Goal: Information Seeking & Learning: Check status

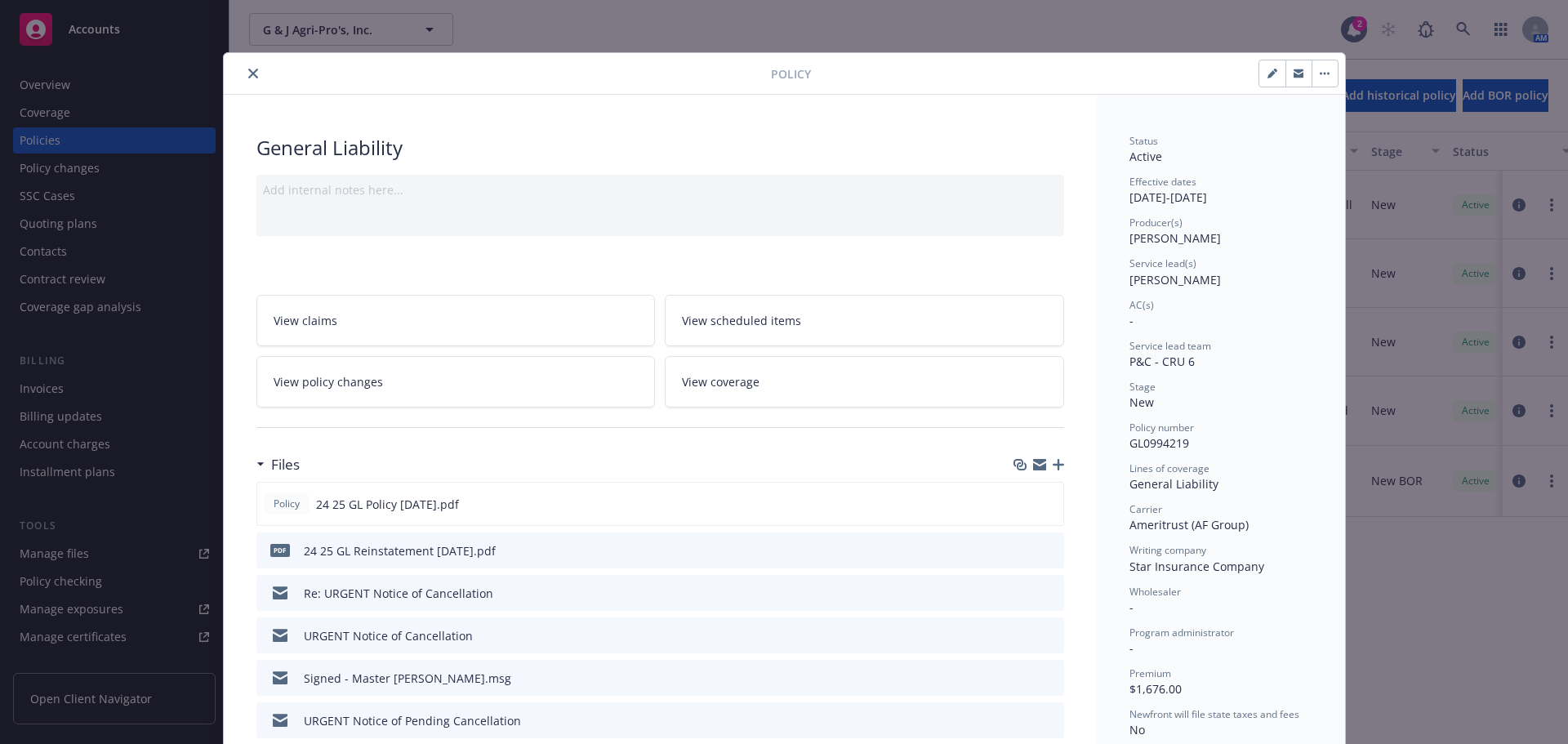
click at [249, 78] on icon "close" at bounding box center [254, 73] width 10 height 10
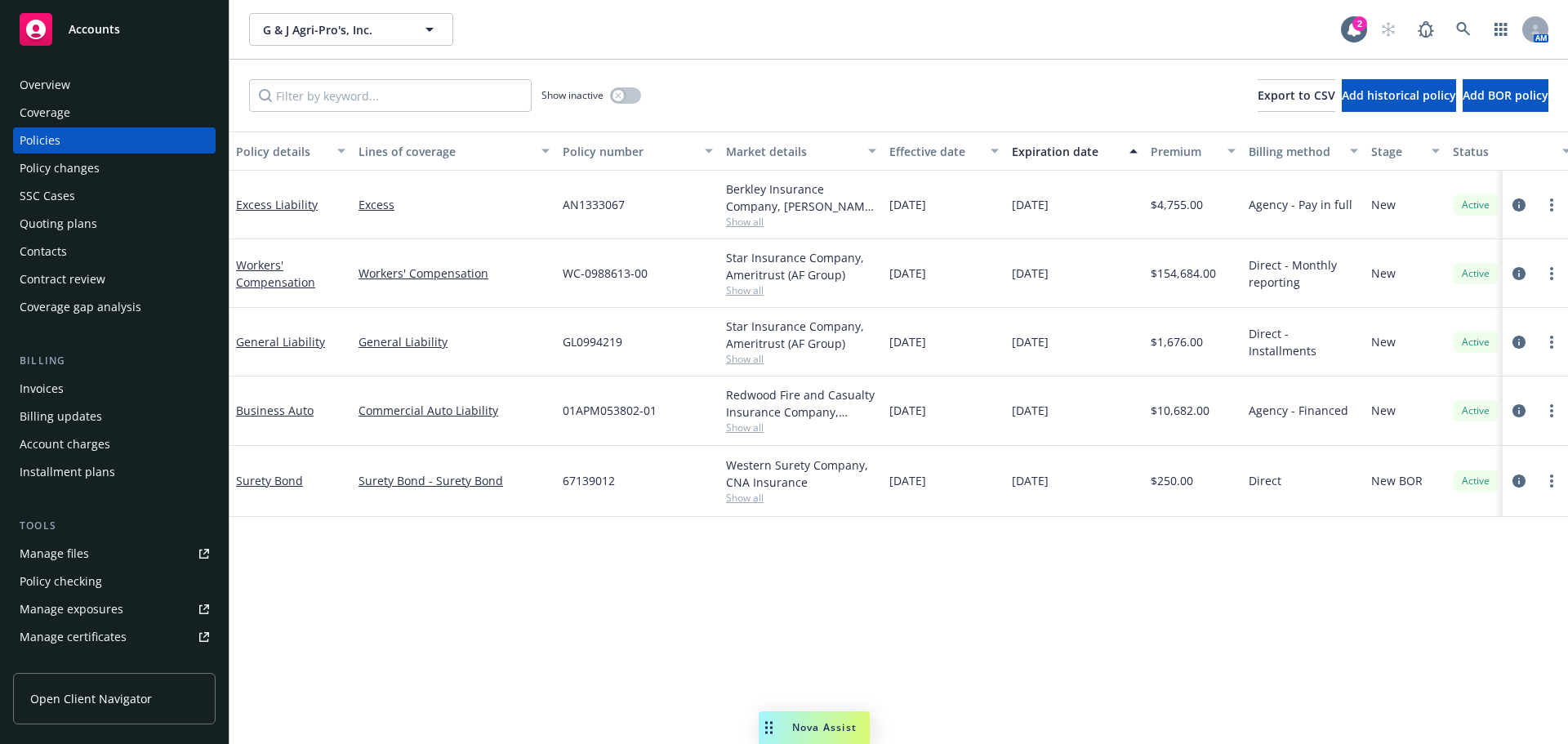
click at [73, 91] on div "Overview" at bounding box center [114, 85] width 189 height 26
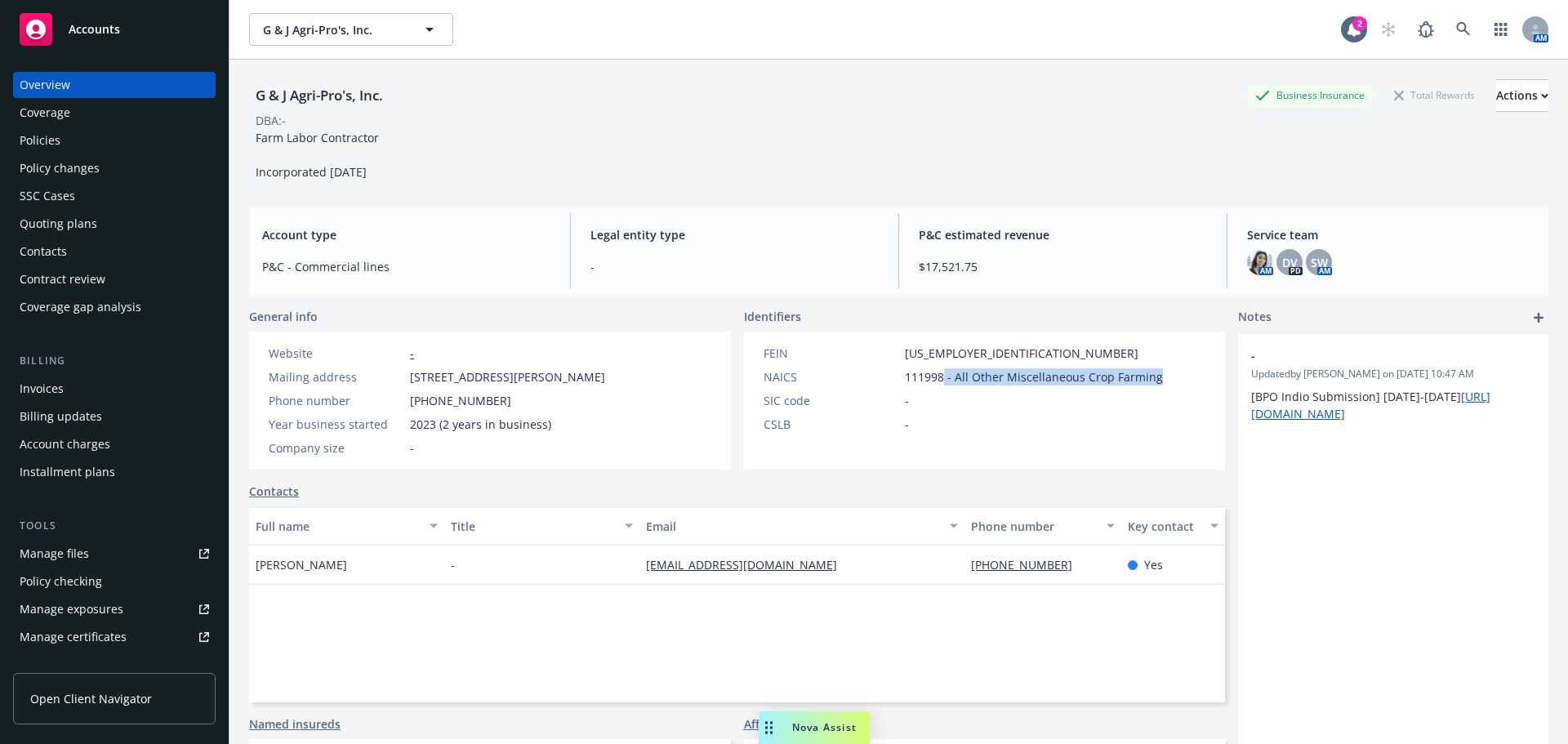
drag, startPoint x: 1149, startPoint y: 385, endPoint x: 940, endPoint y: 387, distance: 209.0
click at [940, 385] on span "111998 - All Other Miscellaneous Crop Farming" at bounding box center [1034, 377] width 258 height 18
copy span "- All Other Miscellaneous Crop Farming"
click at [822, 721] on span "Nova Assist" at bounding box center [824, 727] width 64 height 14
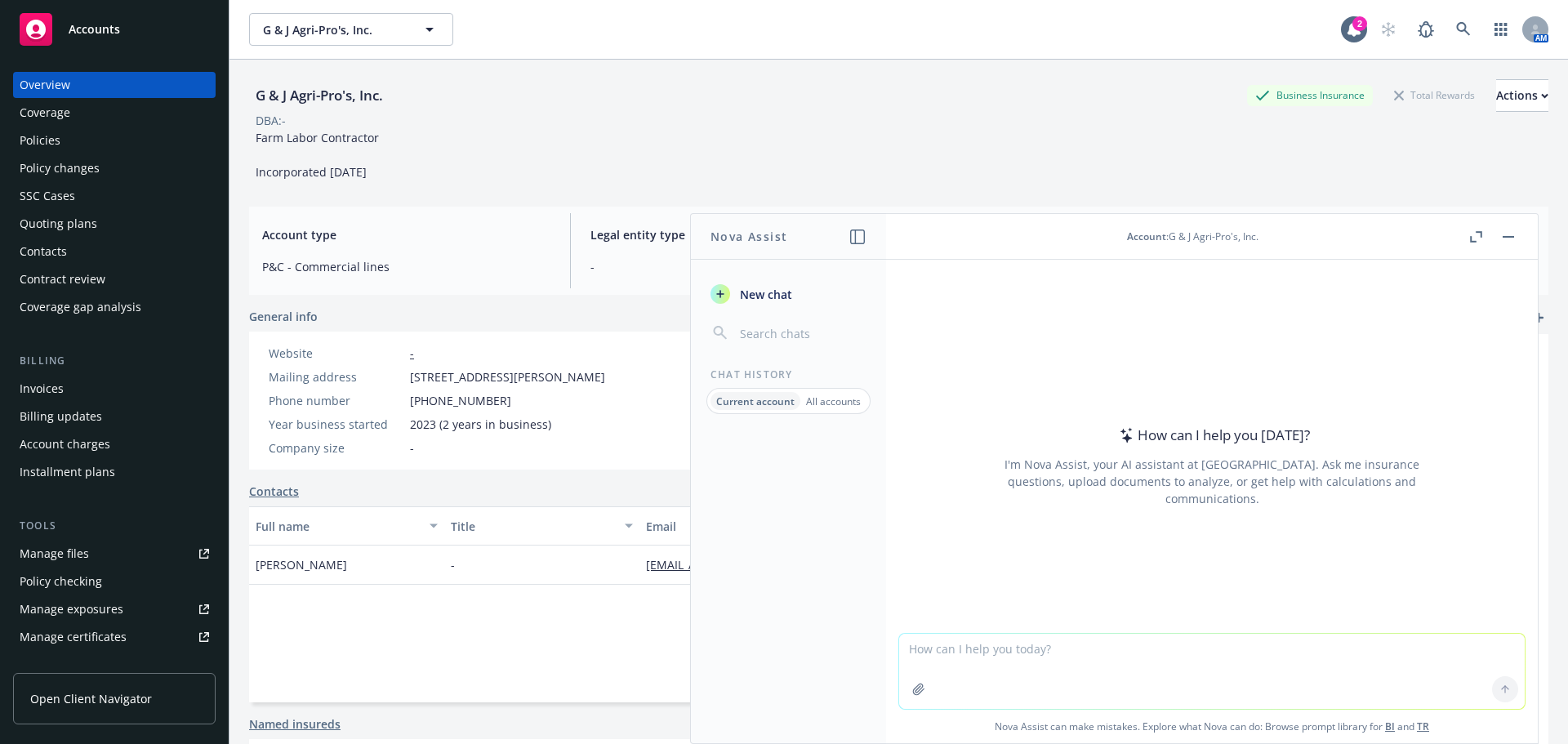
click at [917, 683] on icon "button" at bounding box center [918, 688] width 13 height 13
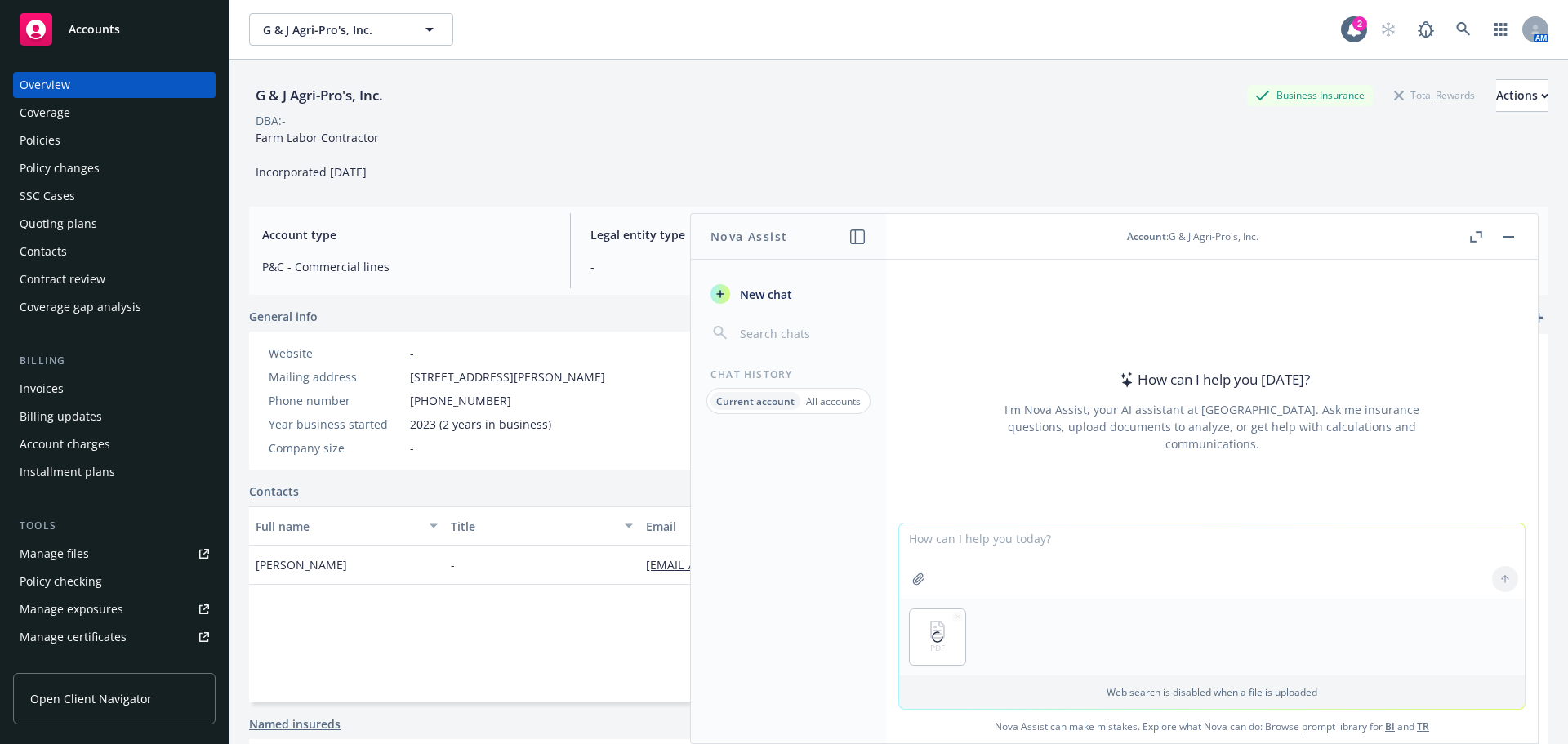
click at [940, 539] on textarea at bounding box center [1211, 561] width 625 height 75
type textarea "please find any additional named insureds in the attached policy."
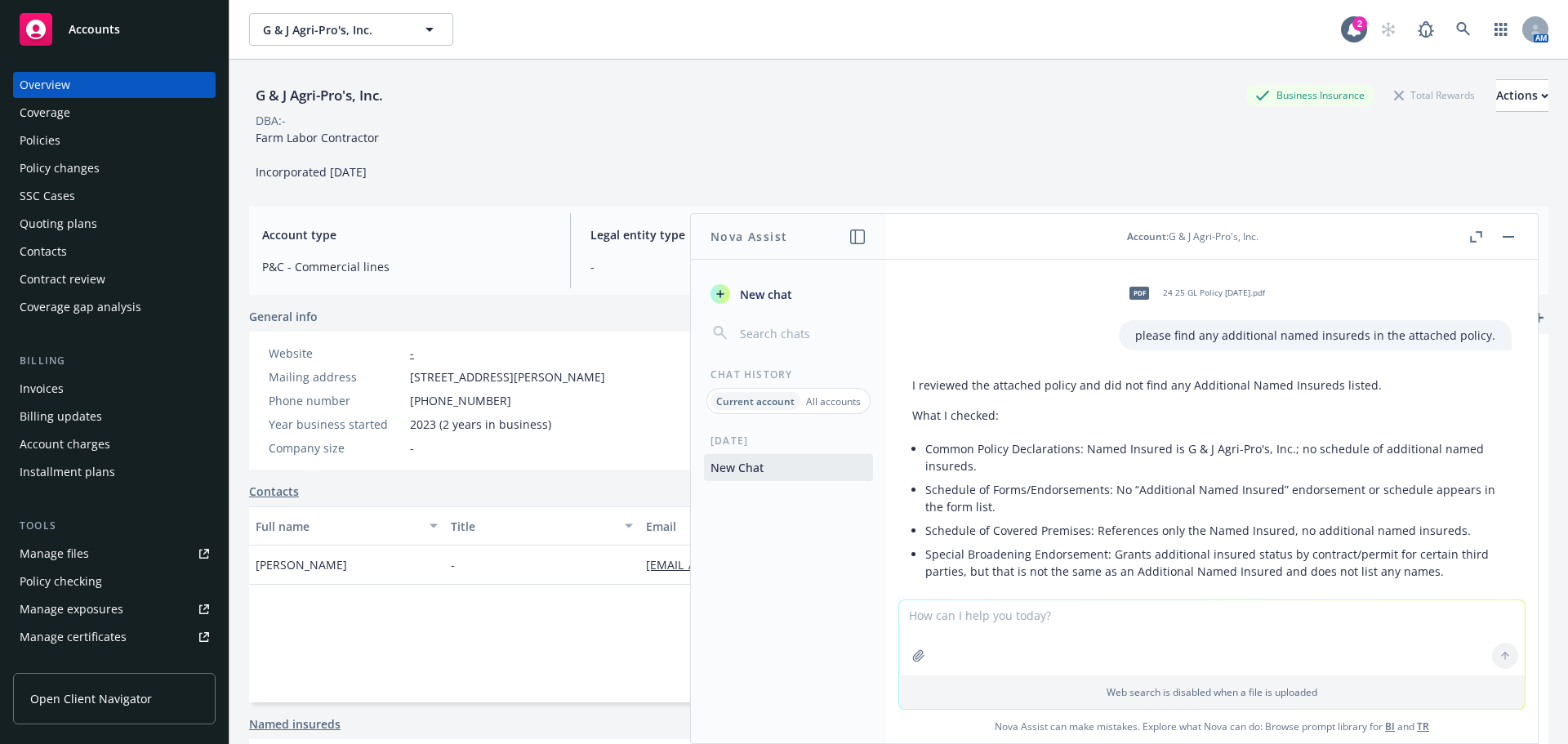
scroll to position [140, 0]
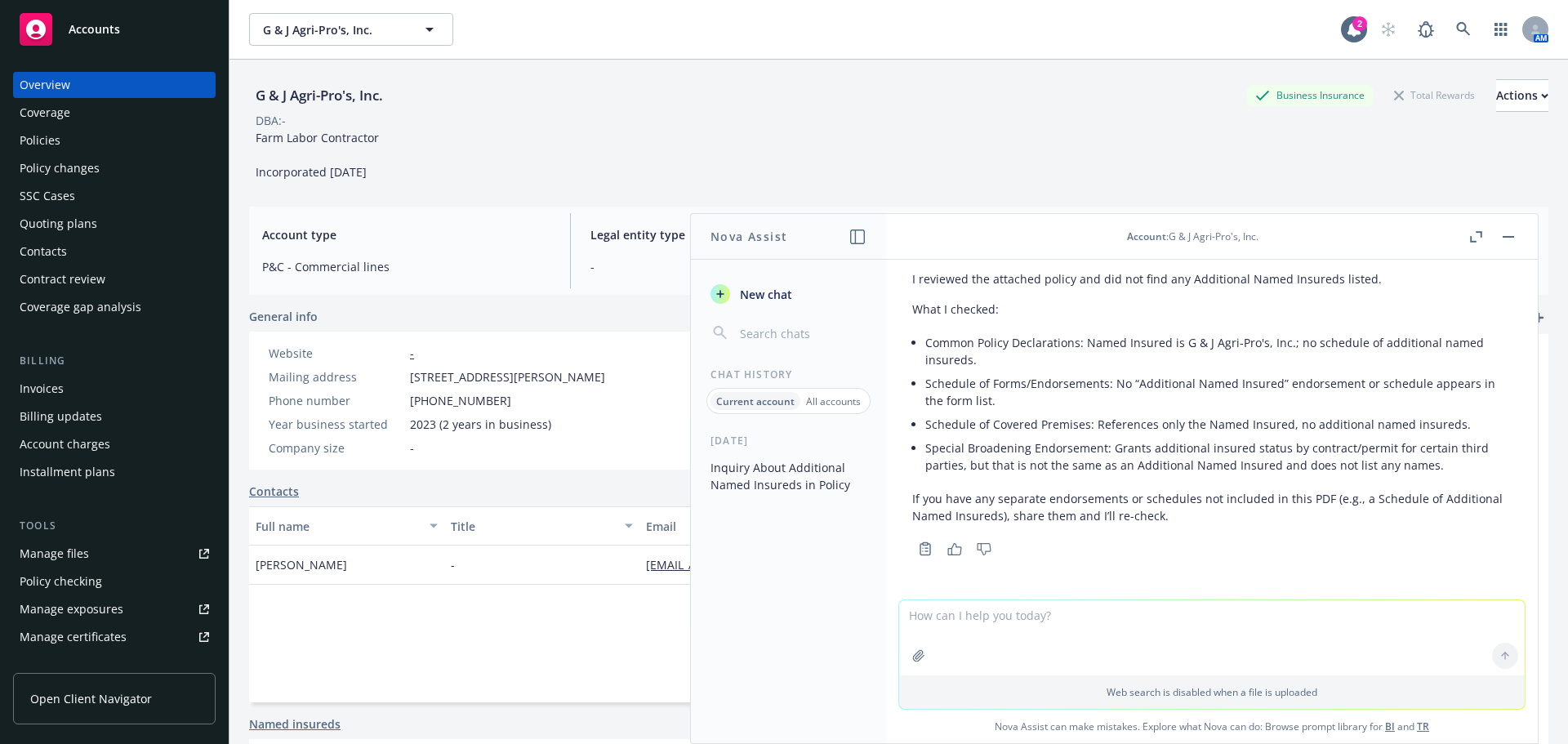
click at [99, 150] on div "Policies" at bounding box center [114, 140] width 189 height 26
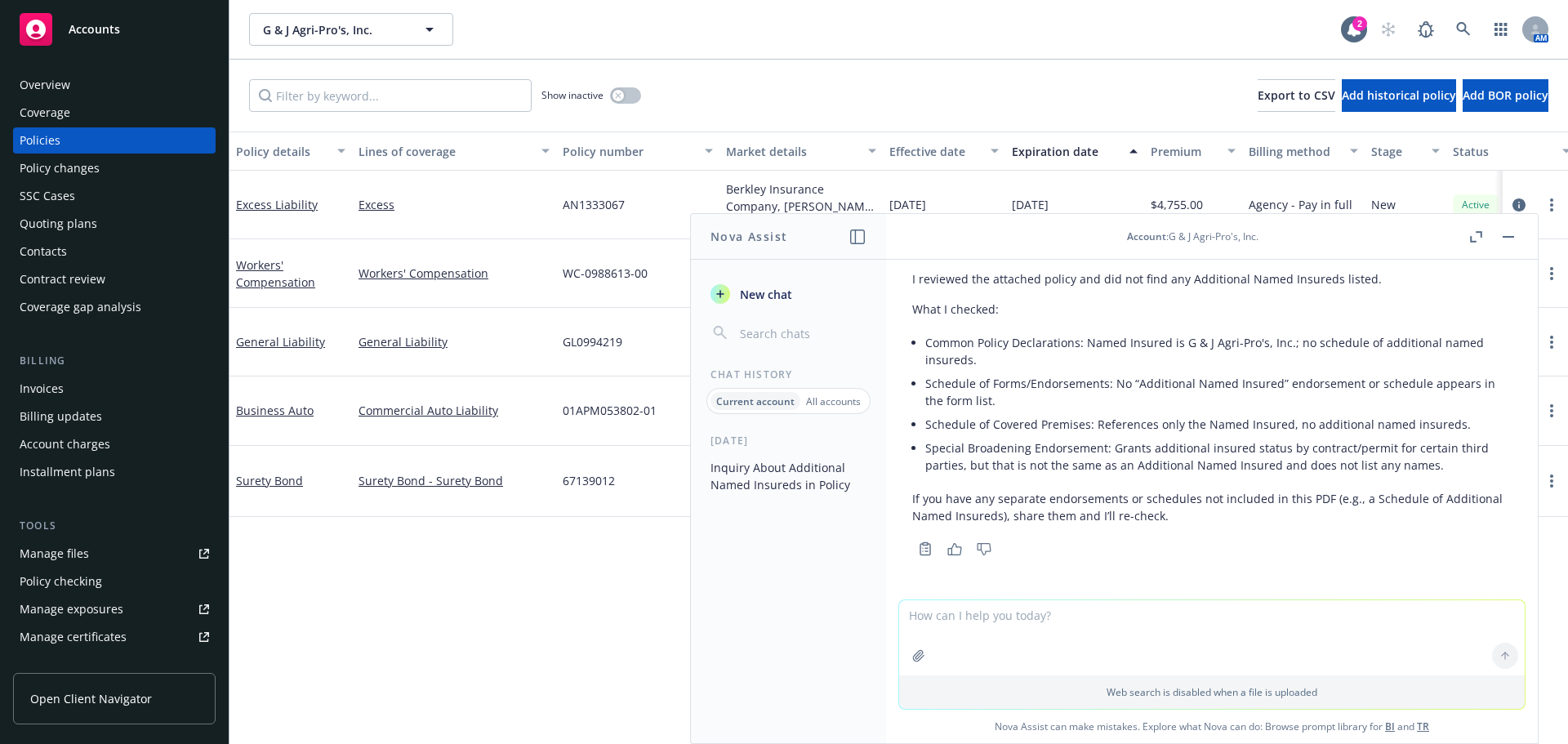
click at [1504, 240] on button "button" at bounding box center [1509, 237] width 20 height 20
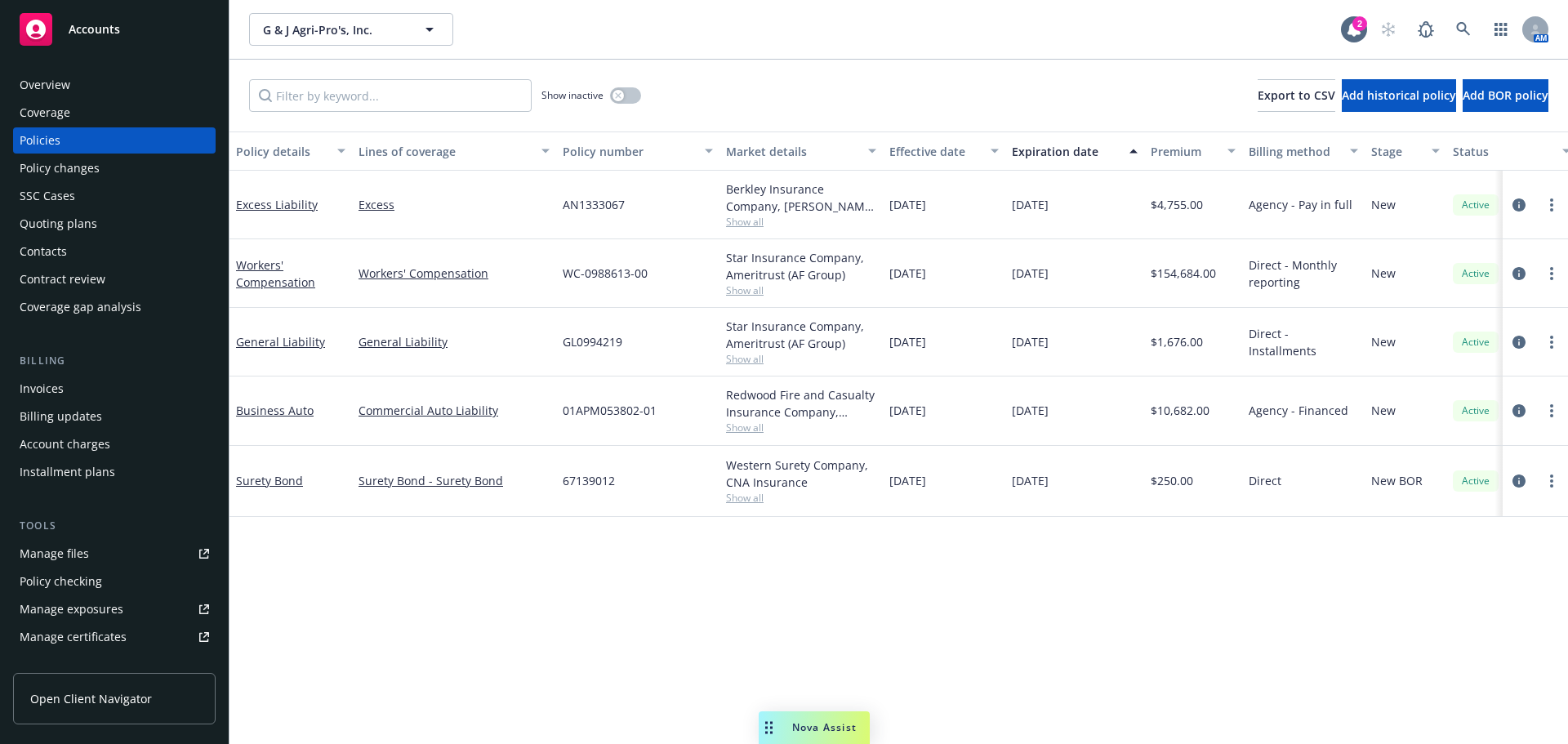
click at [823, 721] on span "Nova Assist" at bounding box center [824, 727] width 64 height 14
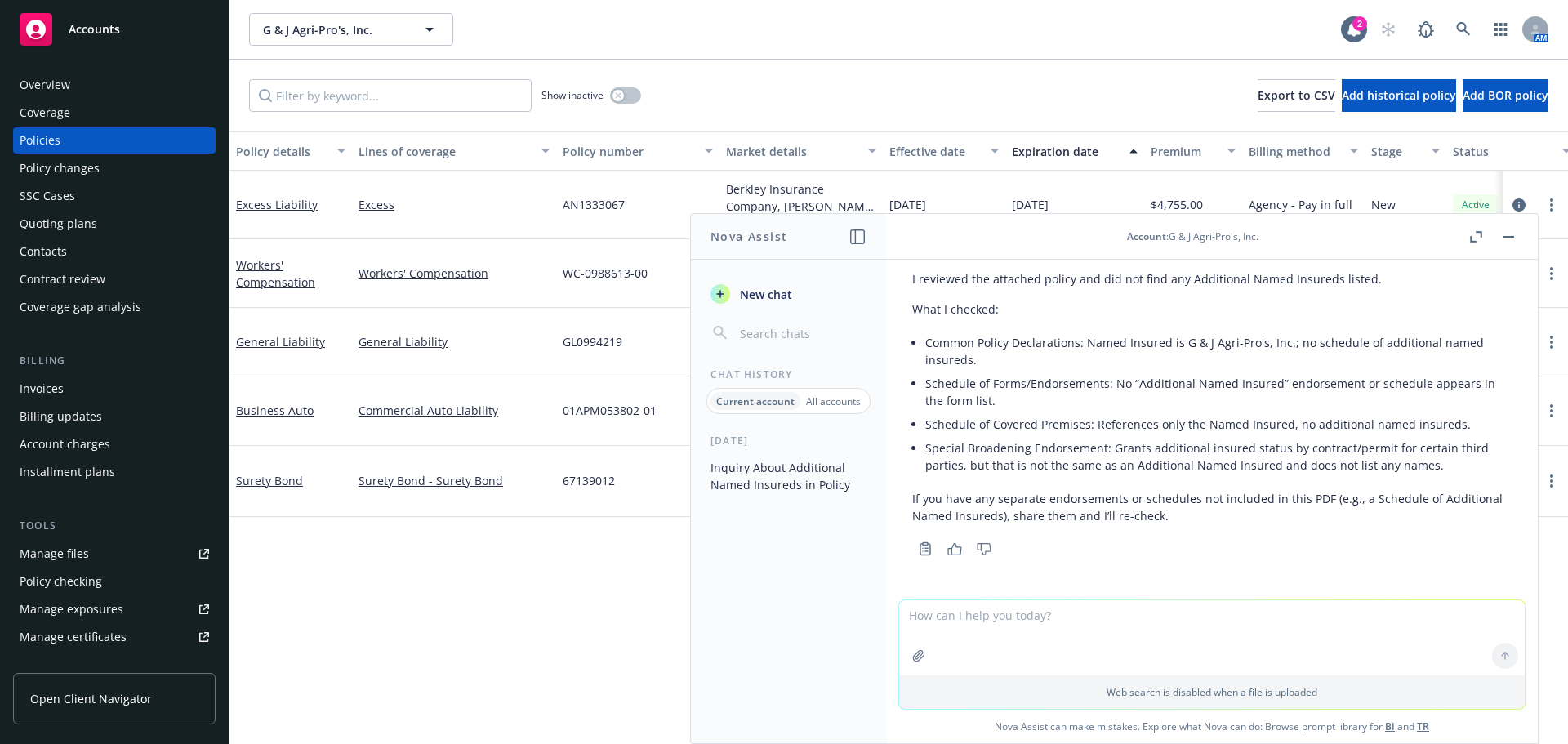
click at [1036, 583] on div at bounding box center [1211, 590] width 625 height 20
click at [1001, 630] on textarea at bounding box center [1211, 637] width 625 height 75
type textarea "t"
type textarea "c"
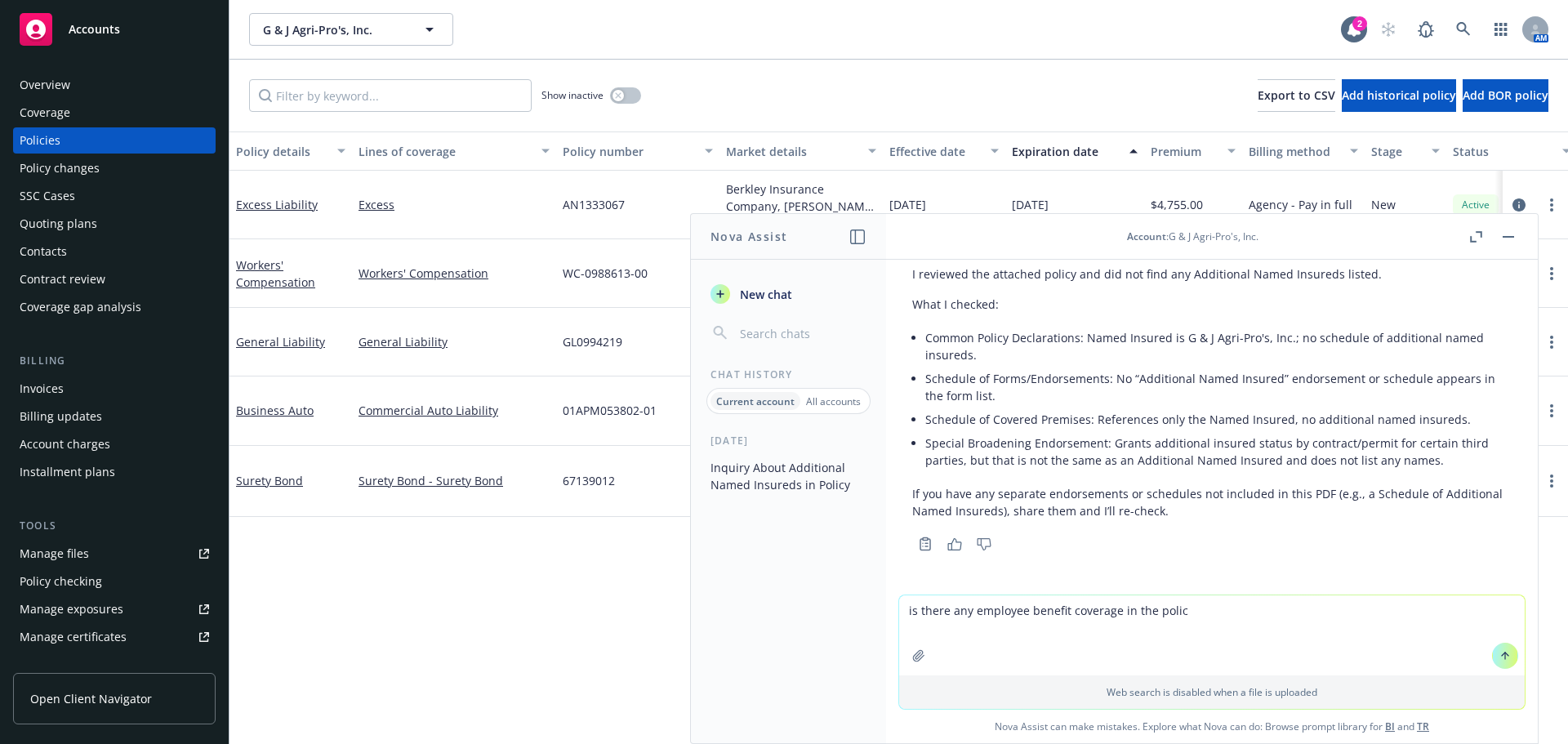
type textarea "is there any employee benefit coverage in the policy"
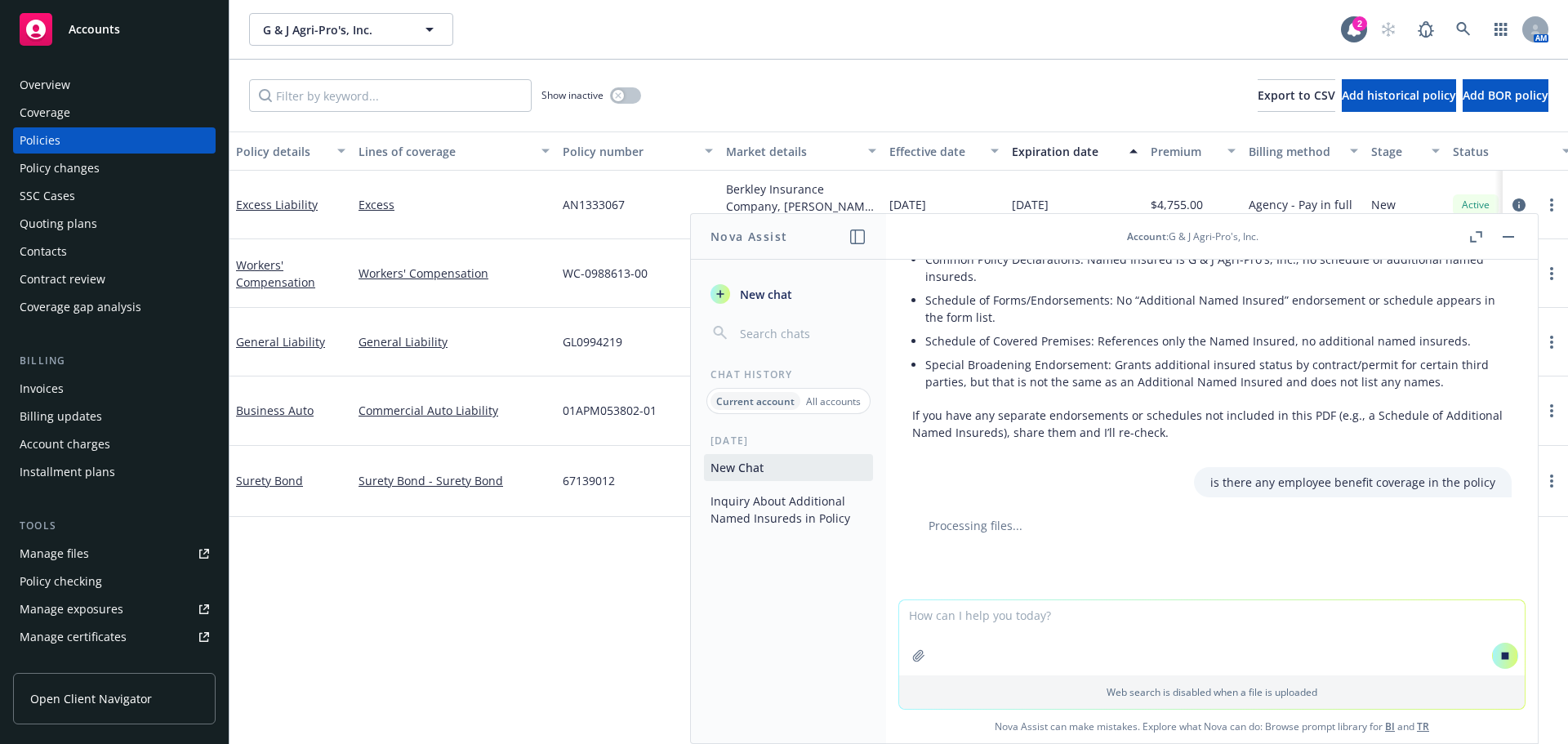
scroll to position [223, 0]
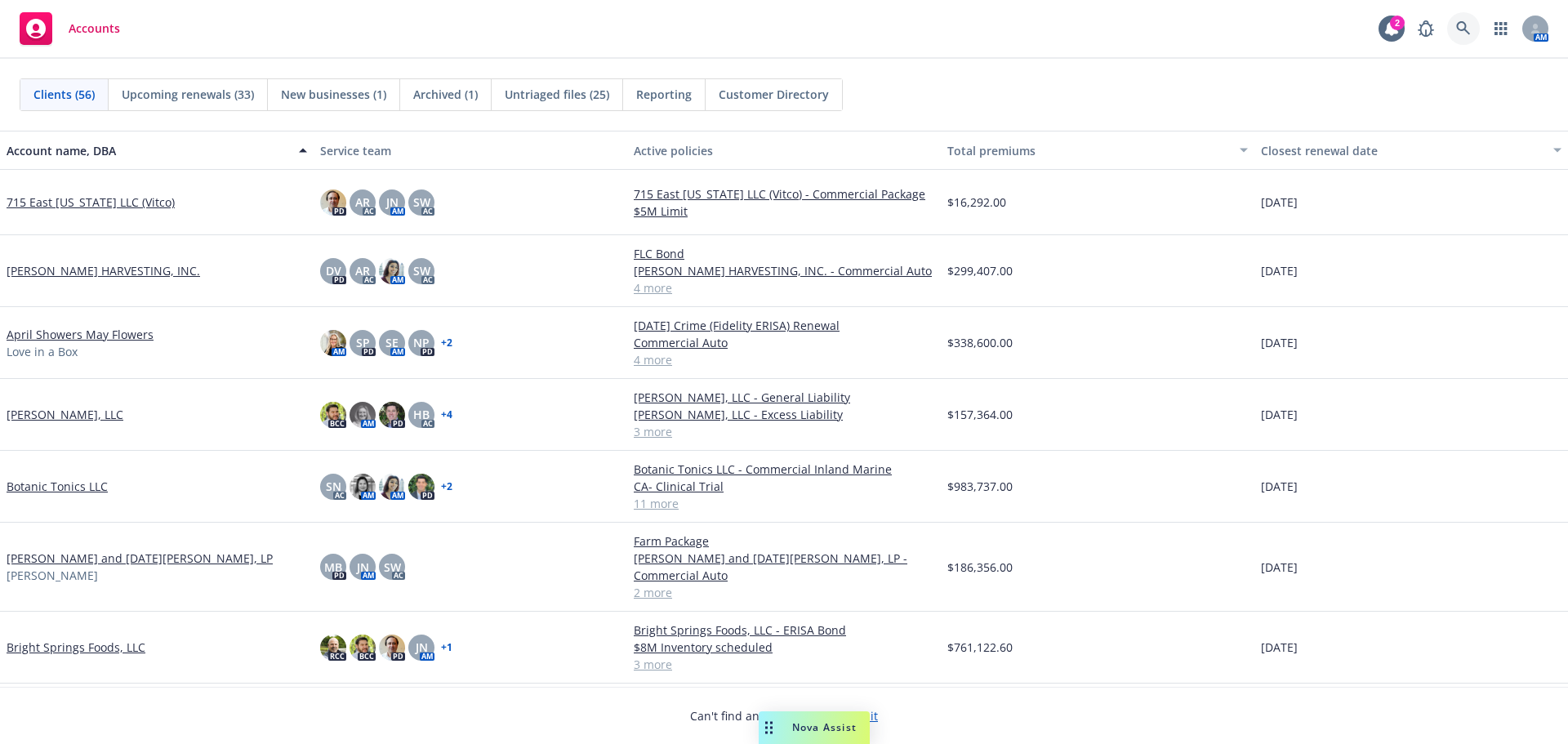
click at [1466, 30] on link at bounding box center [1463, 28] width 32 height 32
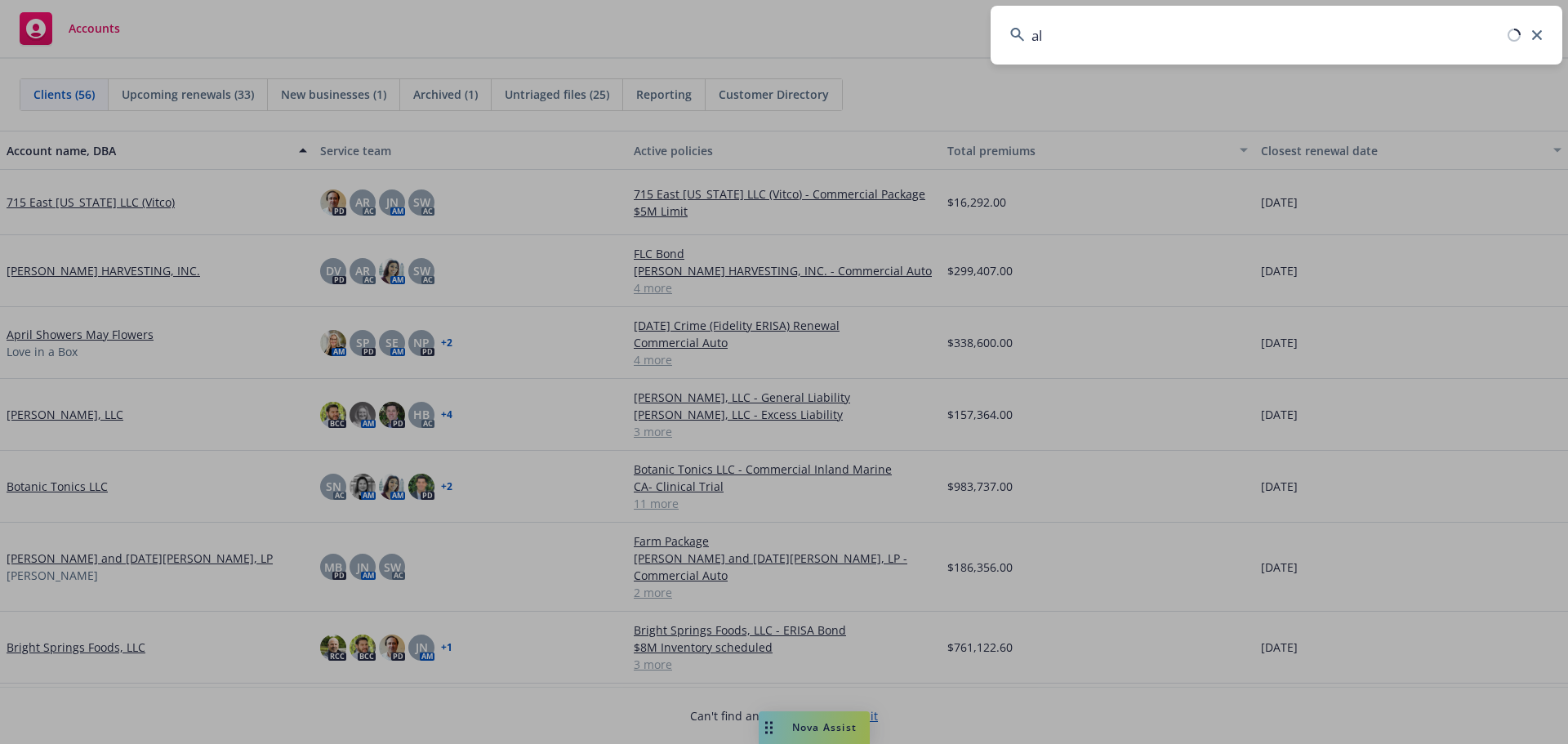
type input "a"
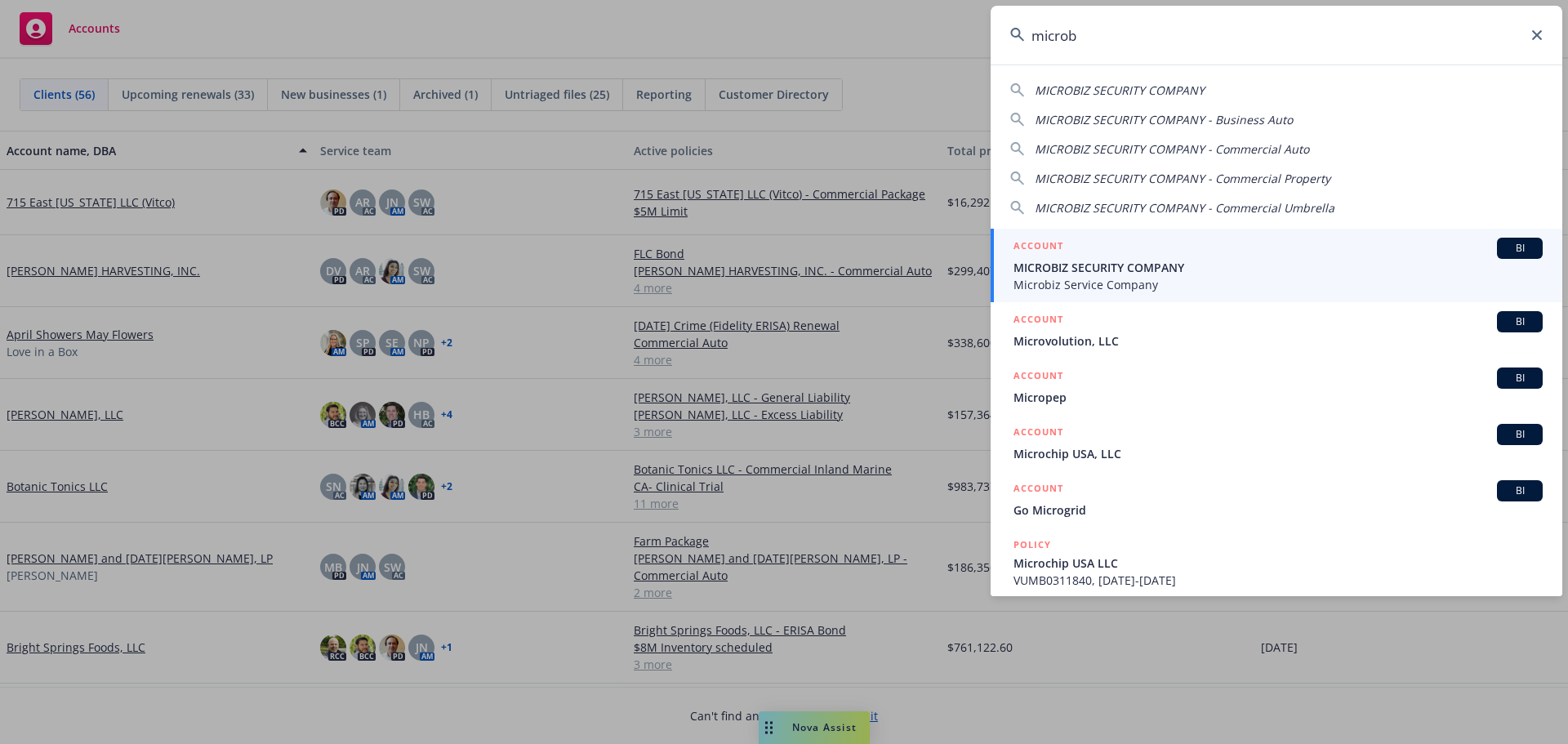
click at [1066, 78] on div "MICROBIZ SECURITY COMPANY MICROBIZ SECURITY COMPANY - Business Auto MICROBIZ SE…" at bounding box center [1276, 145] width 571 height 141
click at [1065, 88] on span "MICROBIZ SECURITY COMPANY" at bounding box center [1119, 91] width 170 height 16
type input "MICROBIZ SECURITY COMPANY"
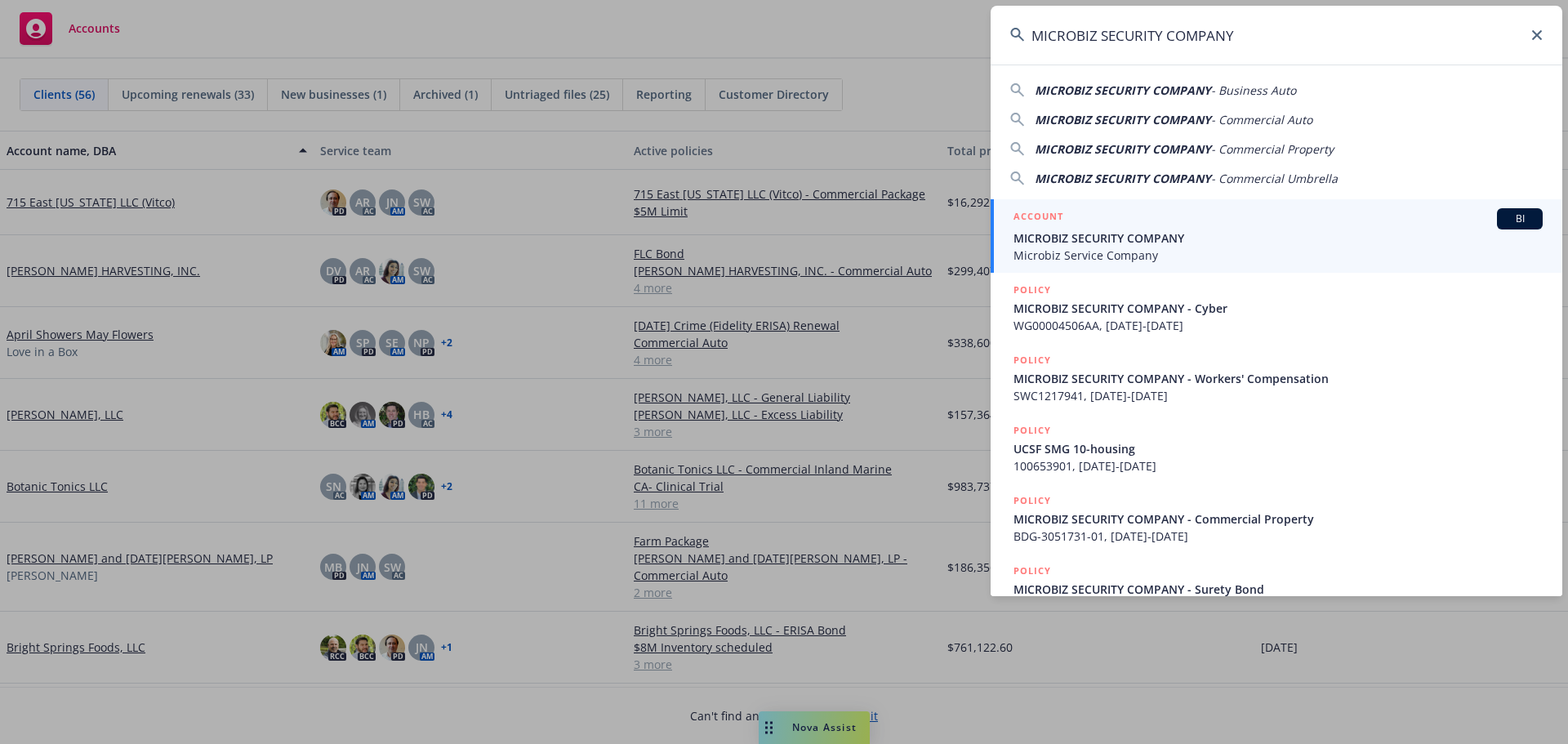
click at [1380, 229] on div "ACCOUNT BI MICROBIZ SECURITY COMPANY Microbiz Service Company" at bounding box center [1277, 236] width 529 height 56
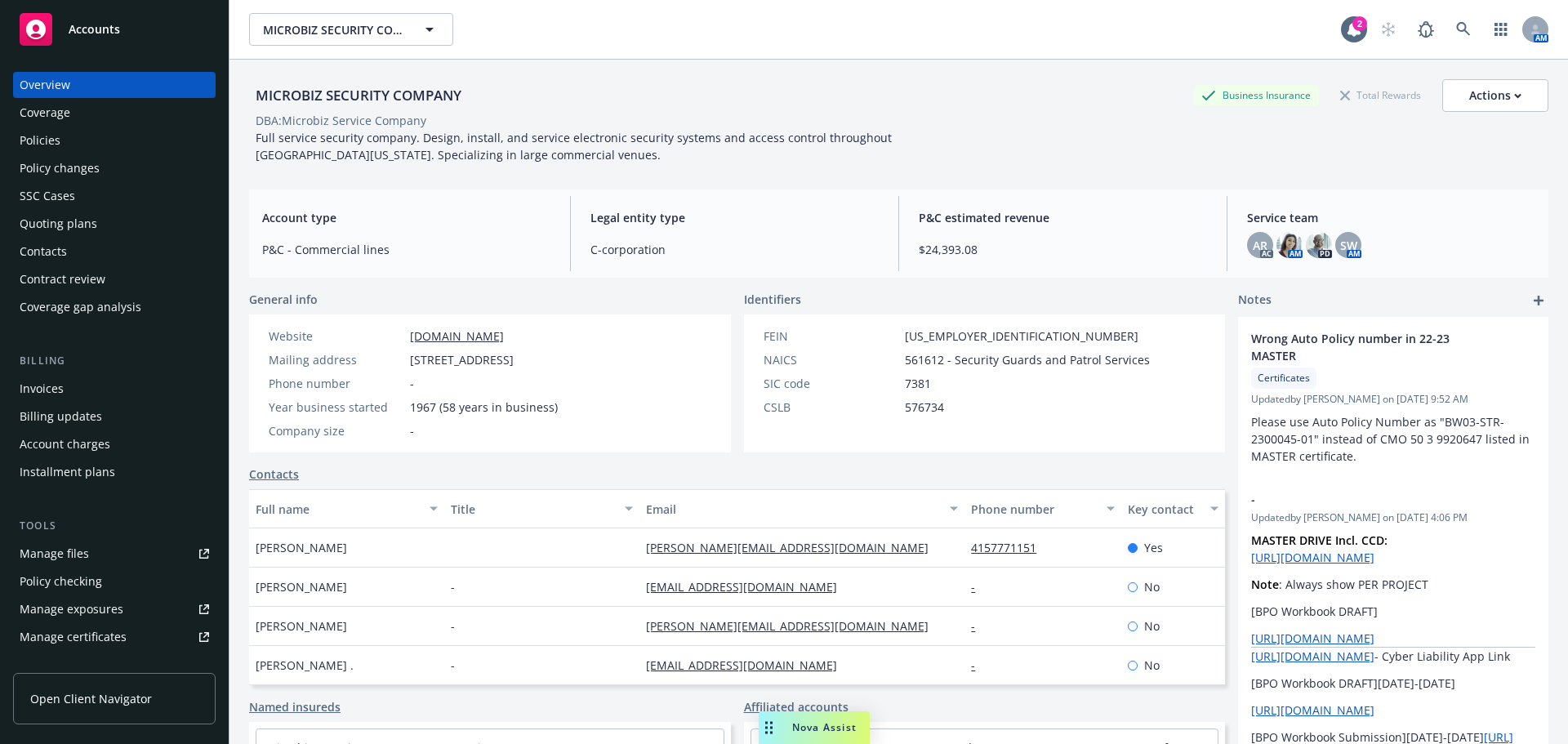
click at [22, 237] on div "Quoting plans" at bounding box center [59, 223] width 78 height 26
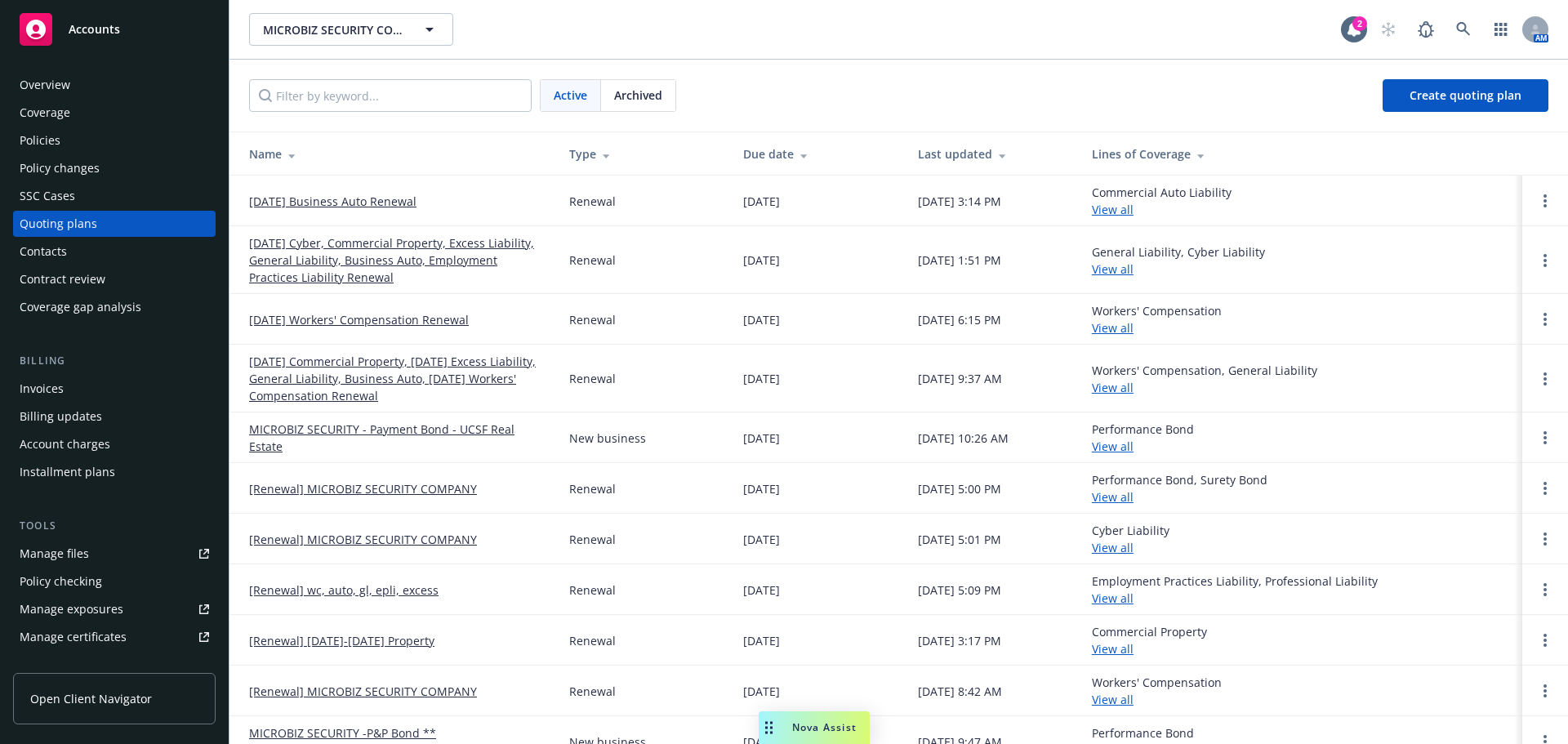
click at [298, 204] on link "[DATE] Business Auto Renewal" at bounding box center [333, 202] width 168 height 18
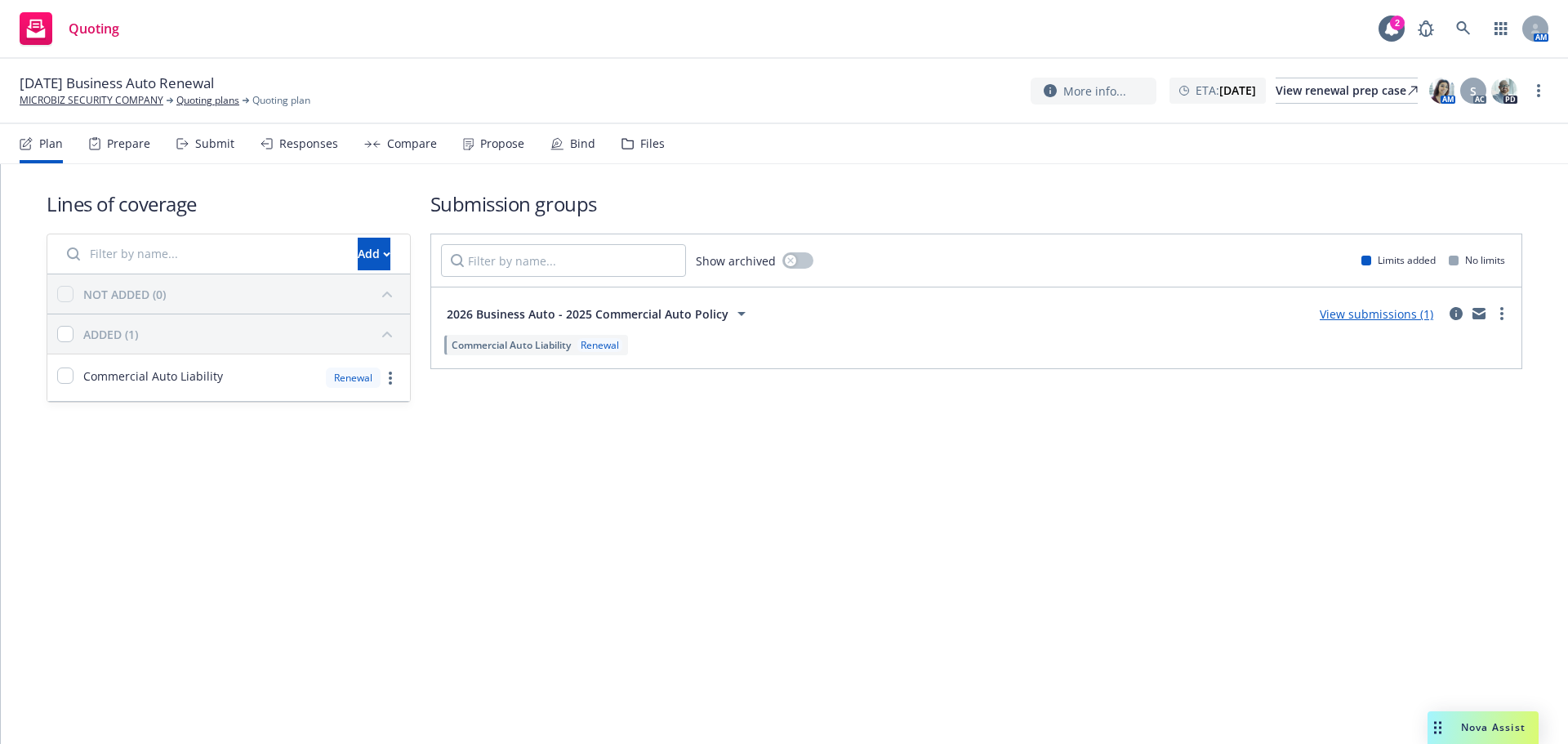
click at [665, 150] on div "Files" at bounding box center [652, 143] width 24 height 13
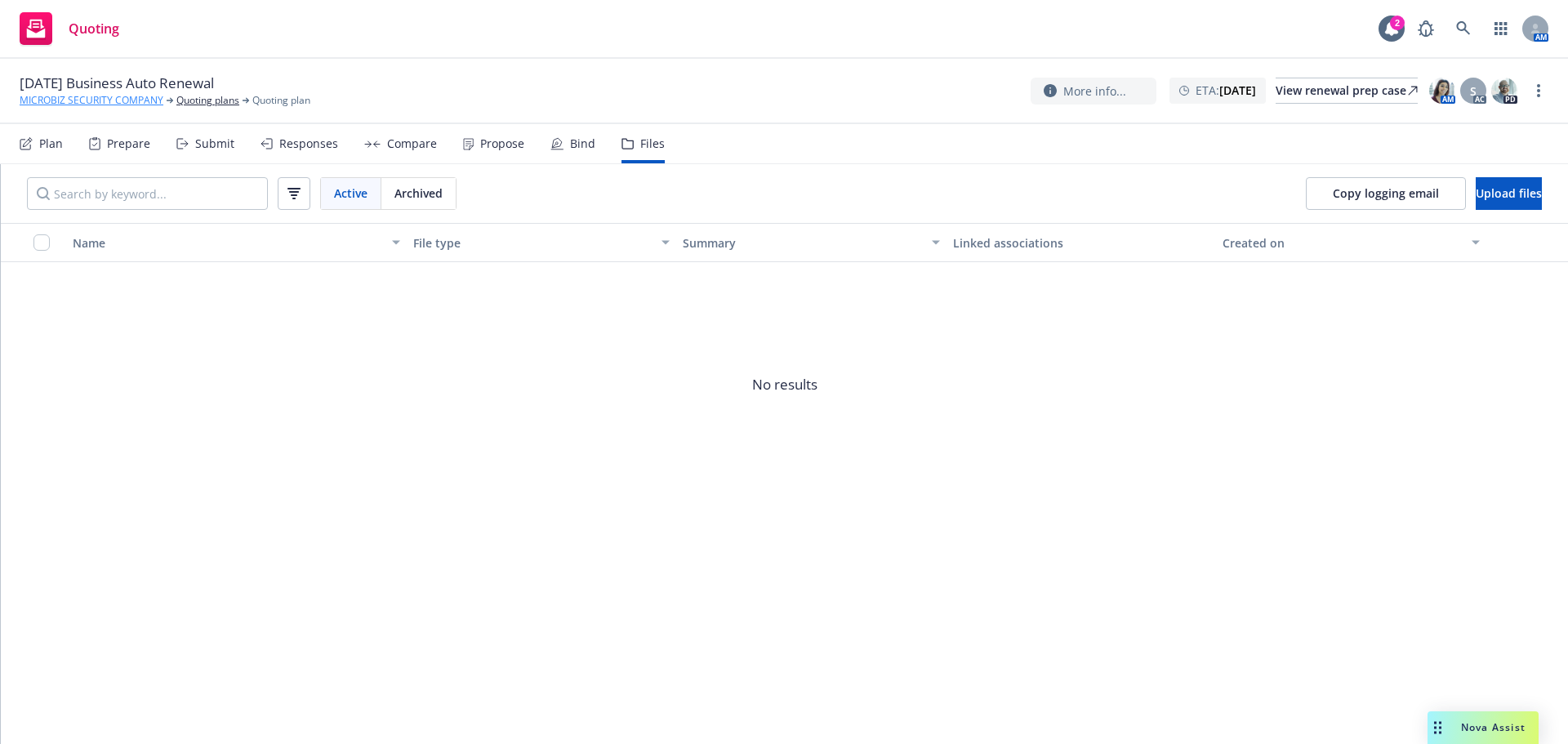
click at [90, 102] on link "MICROBIZ SECURITY COMPANY" at bounding box center [91, 99] width 143 height 15
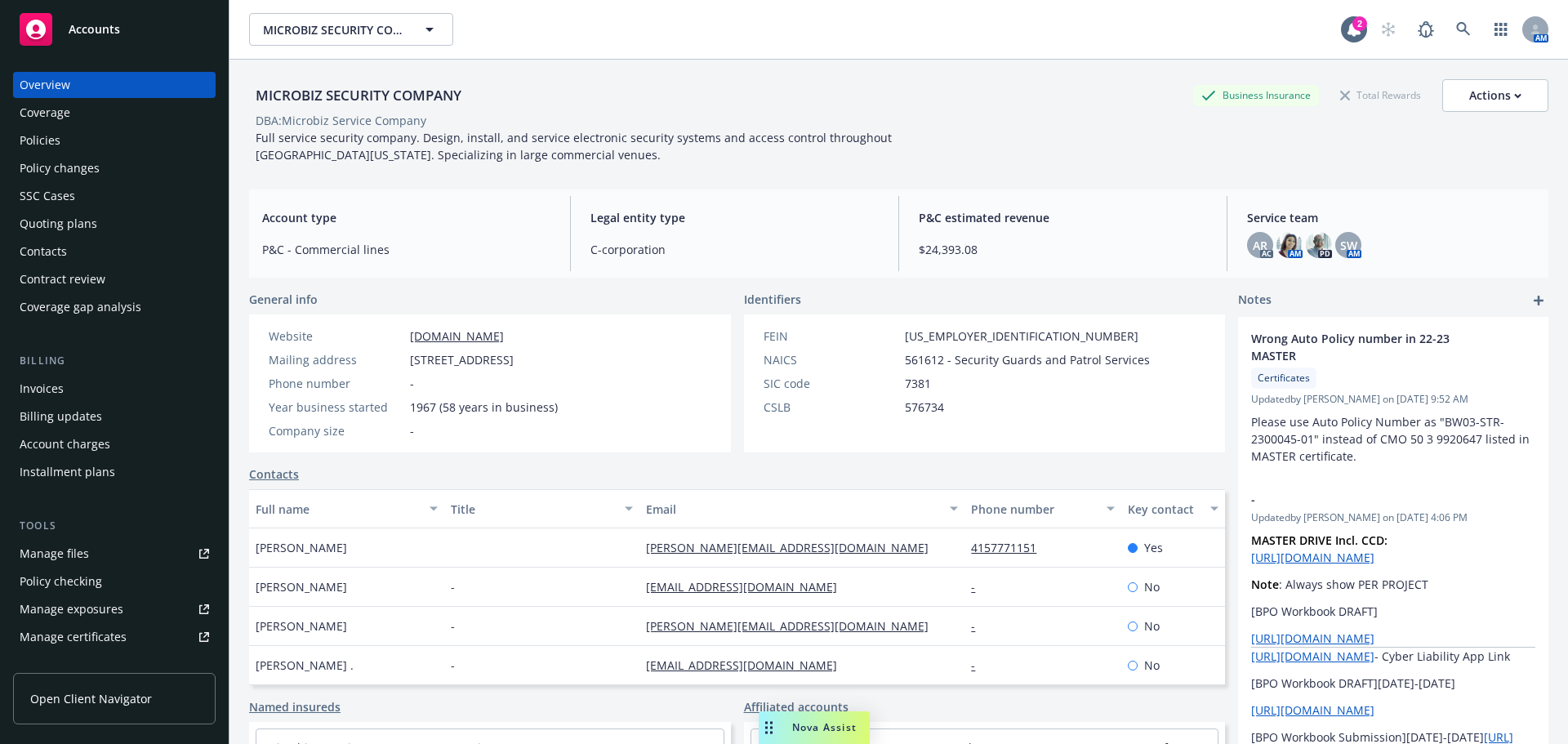
click at [79, 143] on div "Policies" at bounding box center [114, 140] width 189 height 26
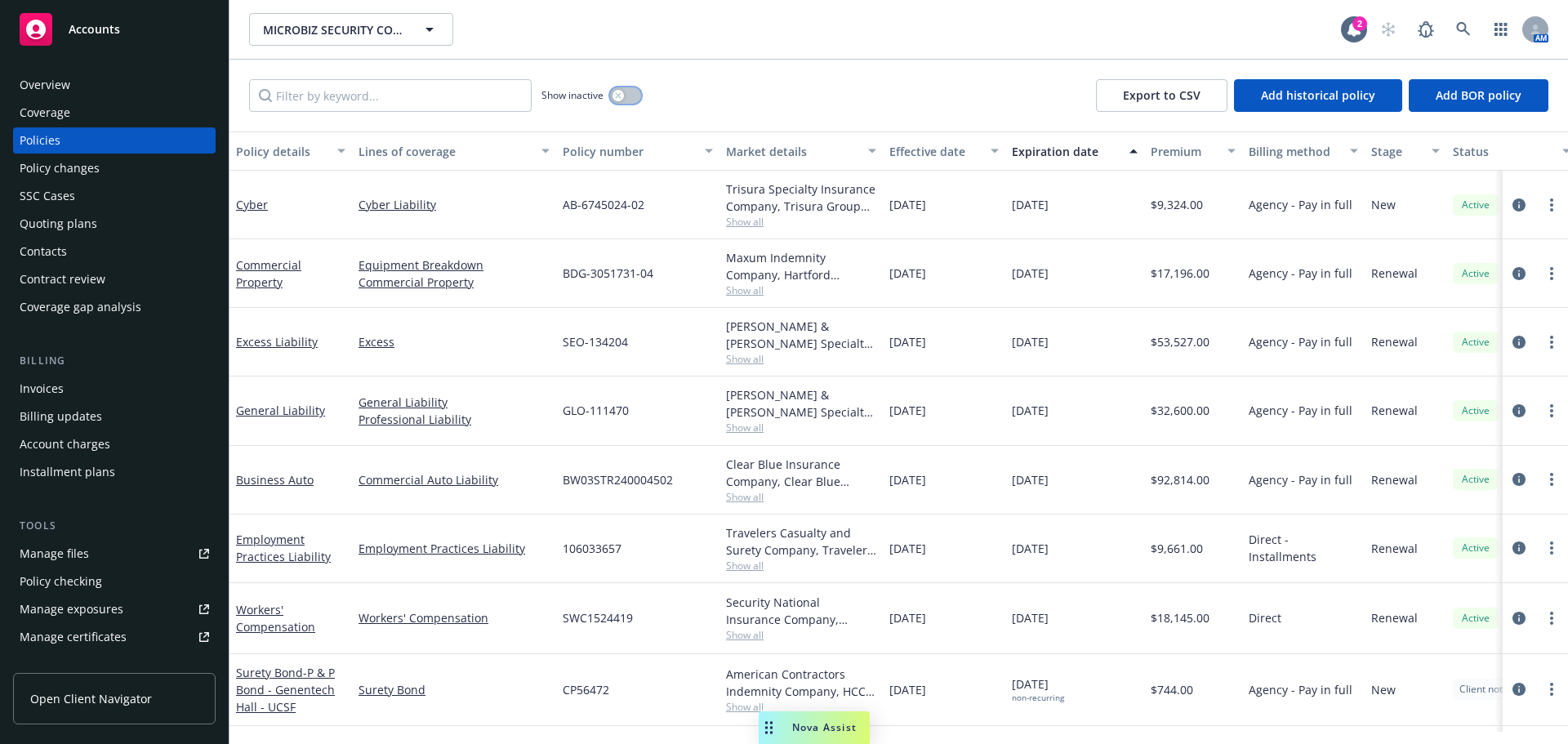
click at [632, 98] on button "button" at bounding box center [626, 96] width 31 height 17
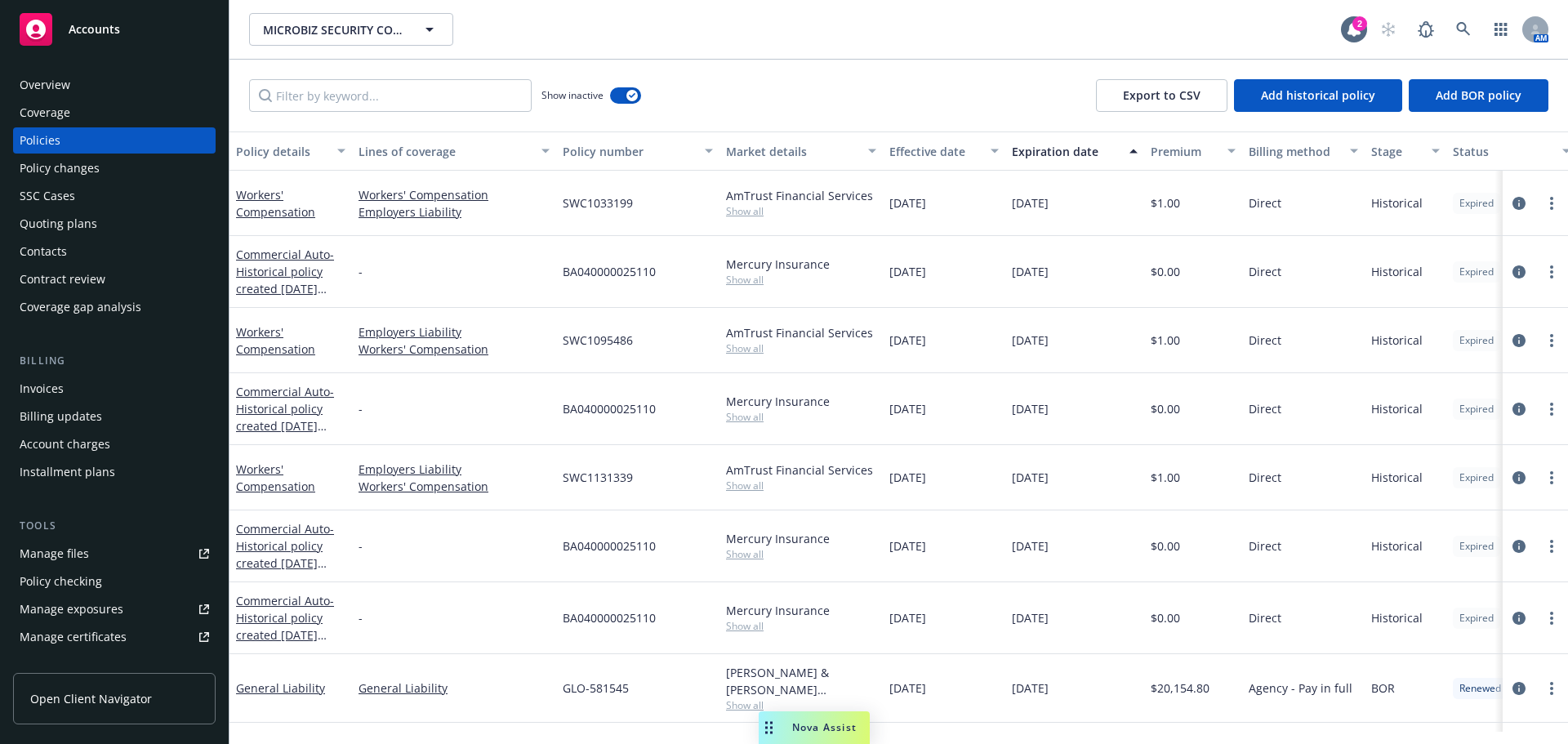
click at [284, 160] on div "Policy details" at bounding box center [282, 152] width 92 height 18
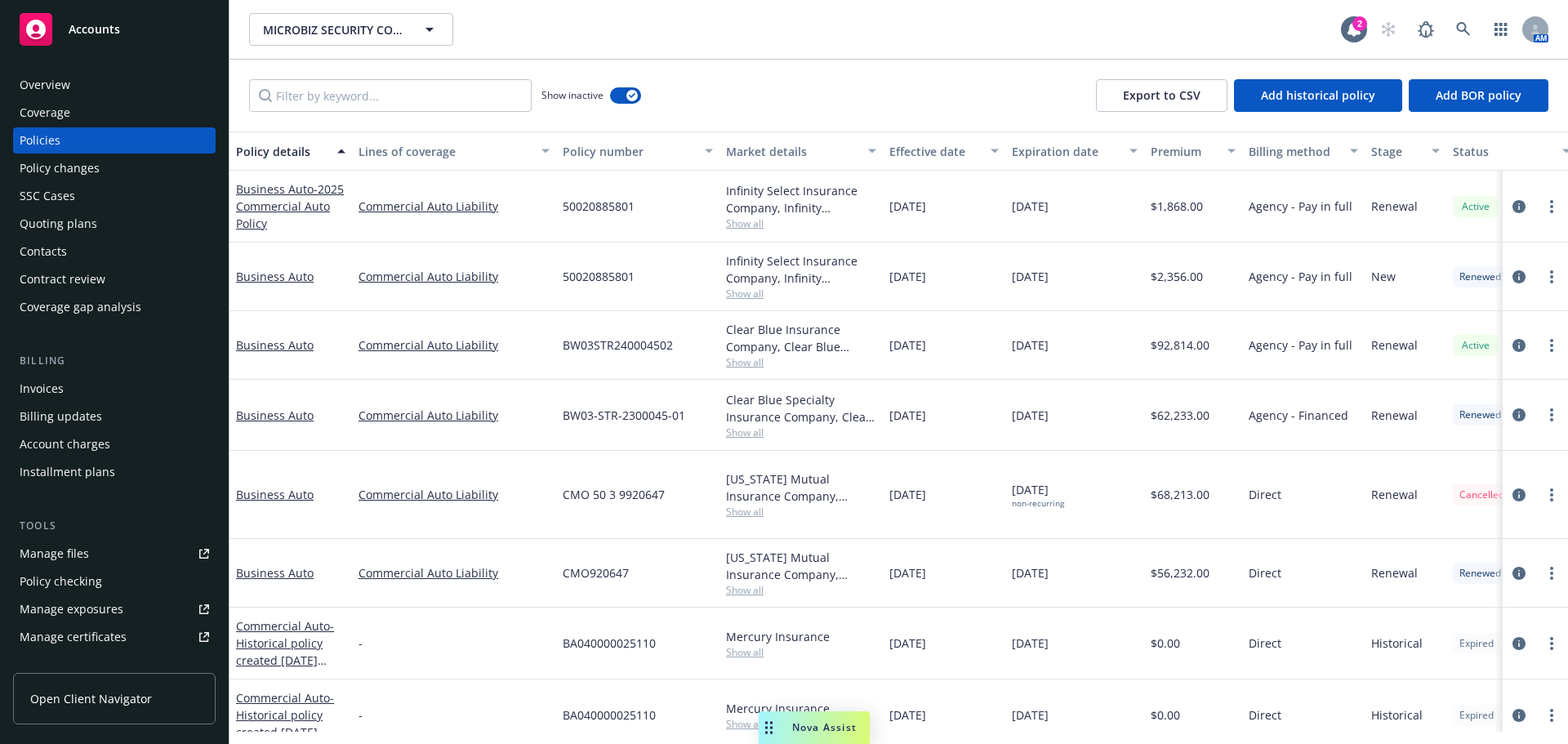
click at [432, 160] on div "Lines of coverage" at bounding box center [446, 152] width 174 height 18
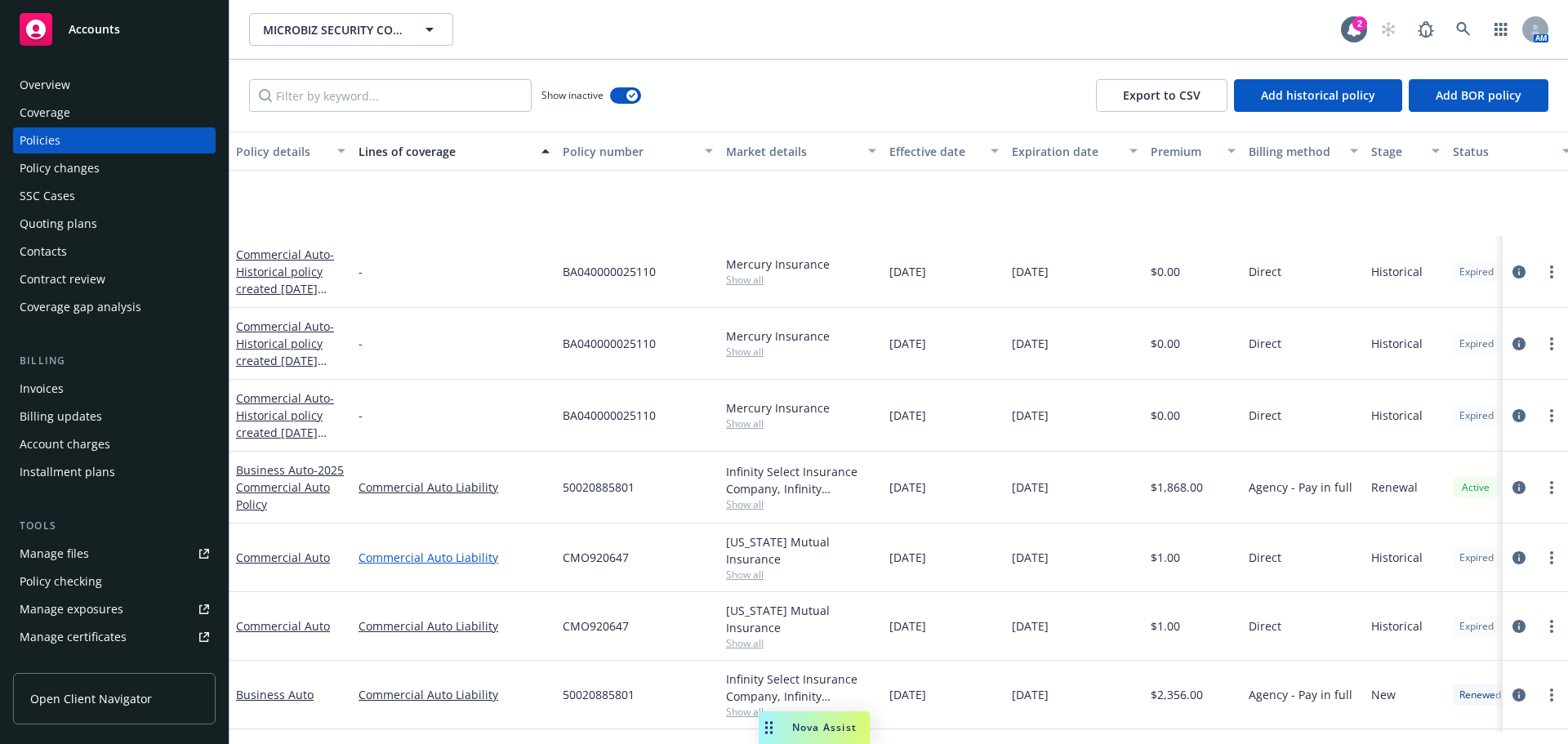
scroll to position [137, 0]
